Goal: Task Accomplishment & Management: Use online tool/utility

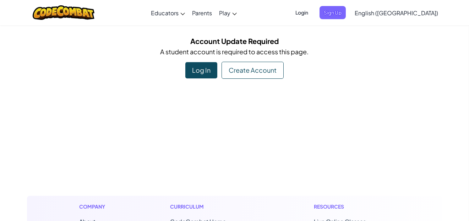
click at [229, 71] on div "Create Account" at bounding box center [253, 70] width 62 height 17
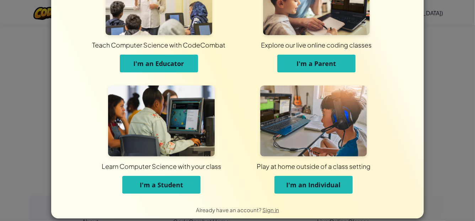
scroll to position [53, 0]
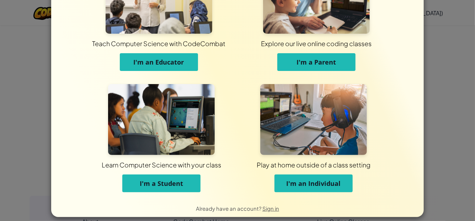
click at [175, 185] on span "I'm a Student" at bounding box center [161, 183] width 43 height 9
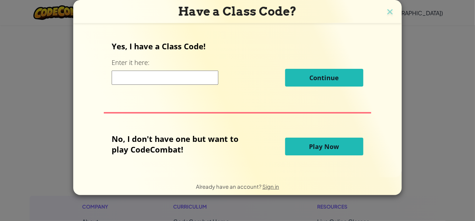
scroll to position [0, 0]
click at [301, 147] on button "Play Now" at bounding box center [324, 147] width 78 height 18
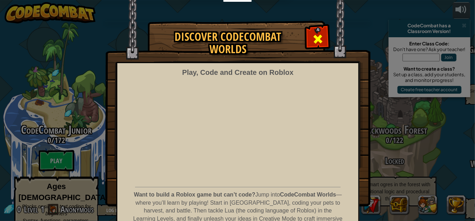
click at [313, 34] on span at bounding box center [317, 38] width 11 height 11
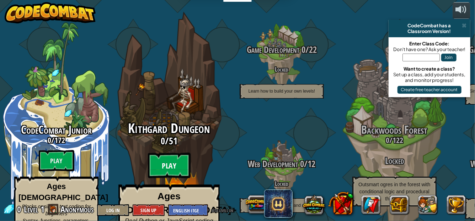
click at [162, 157] on btn "Play" at bounding box center [169, 166] width 43 height 26
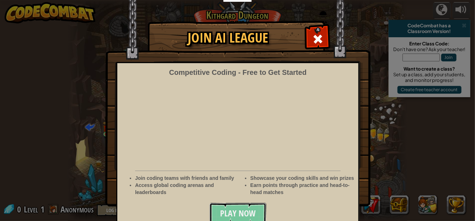
click at [221, 211] on span "Play Now" at bounding box center [238, 213] width 36 height 11
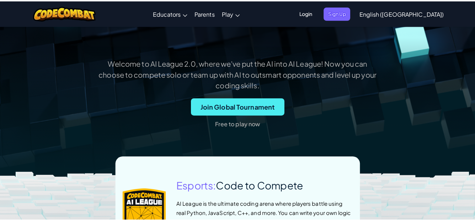
scroll to position [225, 0]
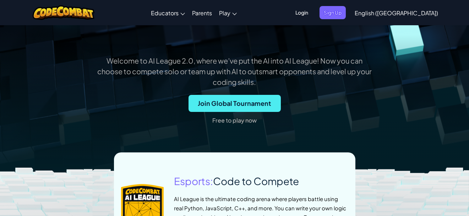
click at [235, 121] on p "Free to play now" at bounding box center [235, 120] width 44 height 11
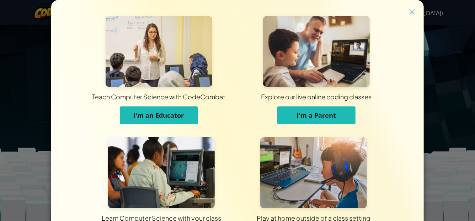
scroll to position [60, 0]
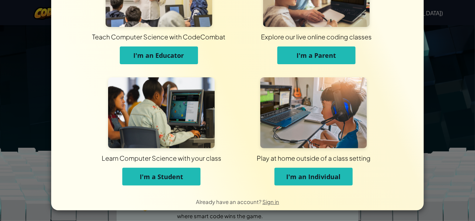
click at [189, 178] on button "I'm a Student" at bounding box center [161, 177] width 78 height 18
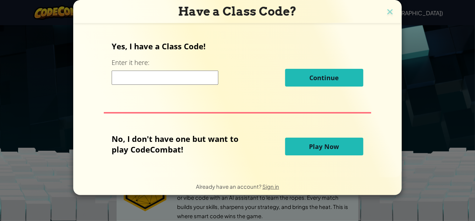
click at [331, 147] on span "Play Now" at bounding box center [324, 147] width 30 height 9
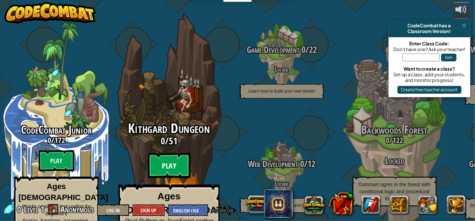
click at [177, 155] on btn "Play" at bounding box center [169, 166] width 43 height 26
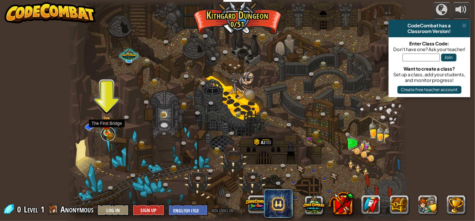
click at [108, 138] on link at bounding box center [108, 134] width 14 height 14
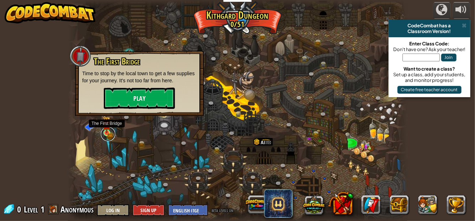
click at [108, 138] on link at bounding box center [108, 134] width 14 height 14
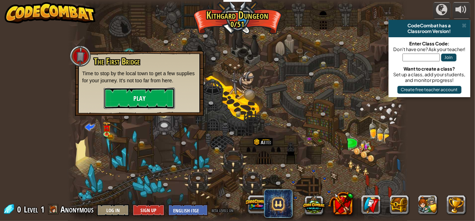
click at [138, 94] on button "Play" at bounding box center [139, 98] width 71 height 21
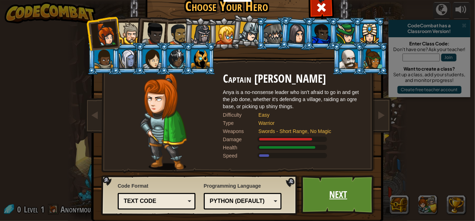
click at [323, 184] on link "Next" at bounding box center [338, 195] width 74 height 39
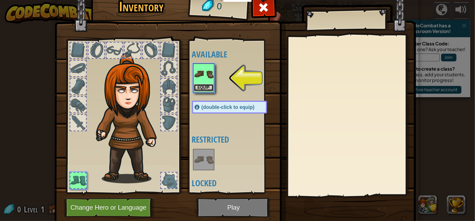
click at [205, 85] on button "Equip" at bounding box center [204, 87] width 20 height 7
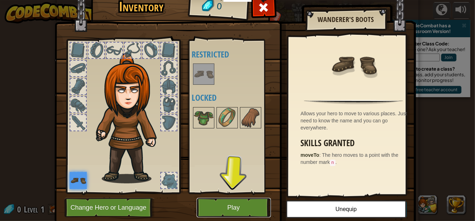
click at [211, 204] on button "Play" at bounding box center [234, 208] width 74 height 20
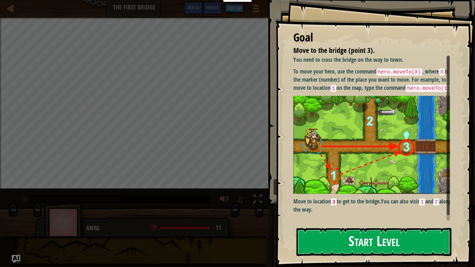
click at [369, 216] on button "Start Level" at bounding box center [373, 242] width 155 height 28
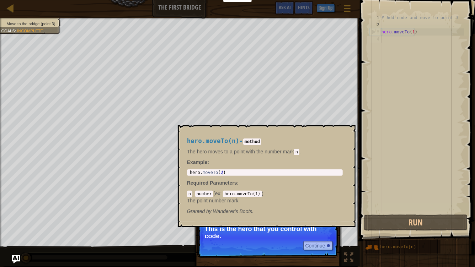
click at [369, 216] on img at bounding box center [372, 248] width 14 height 14
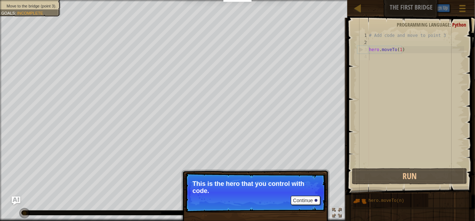
scroll to position [3, 0]
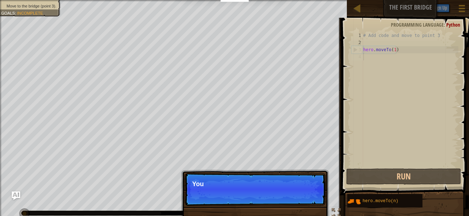
click at [300, 200] on p "Skip (esc) Continue You" at bounding box center [255, 189] width 141 height 33
